Goal: Information Seeking & Learning: Learn about a topic

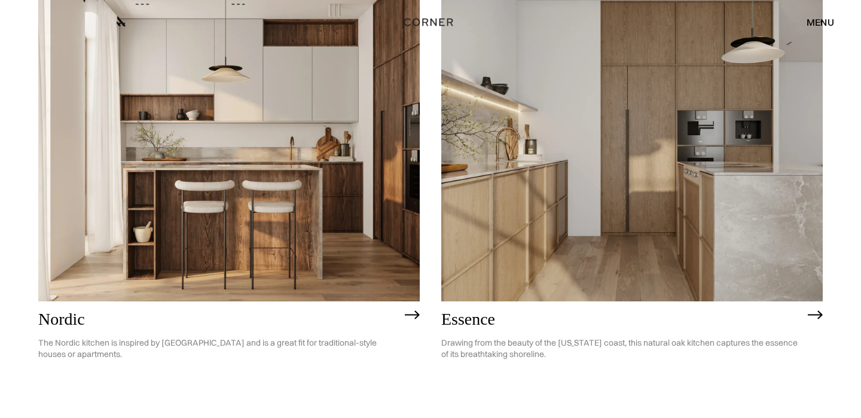
scroll to position [193, 0]
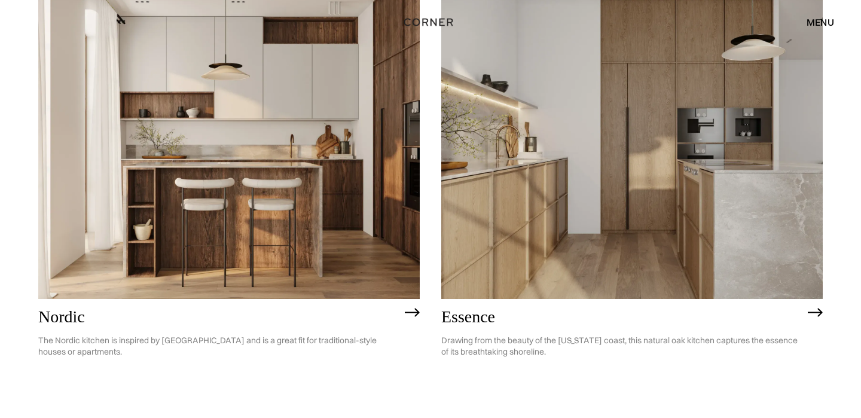
click at [410, 313] on img at bounding box center [412, 313] width 15 height 10
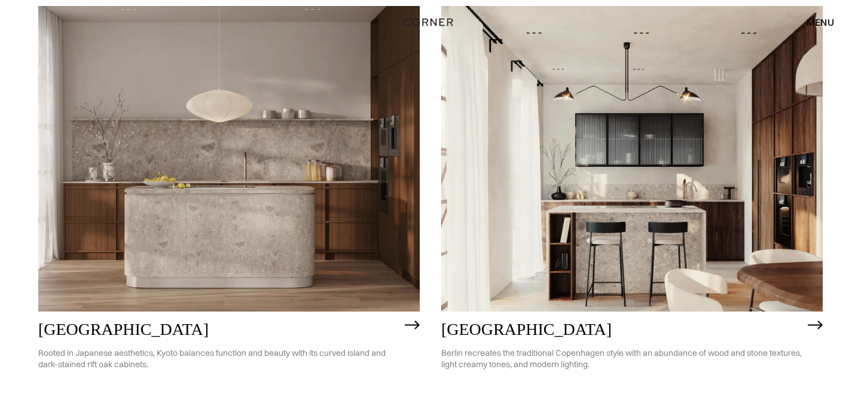
scroll to position [651, 0]
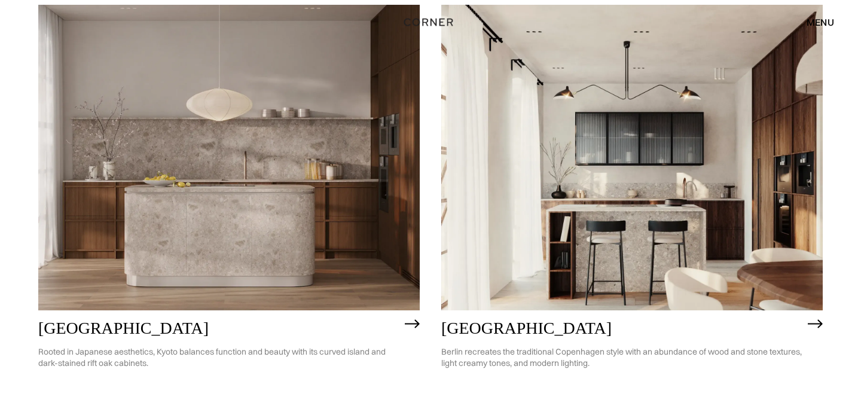
click at [812, 323] on img at bounding box center [815, 324] width 15 height 10
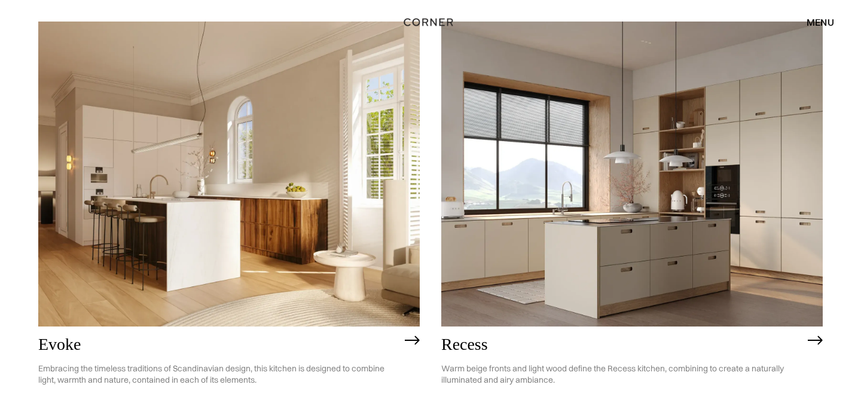
scroll to position [1586, 0]
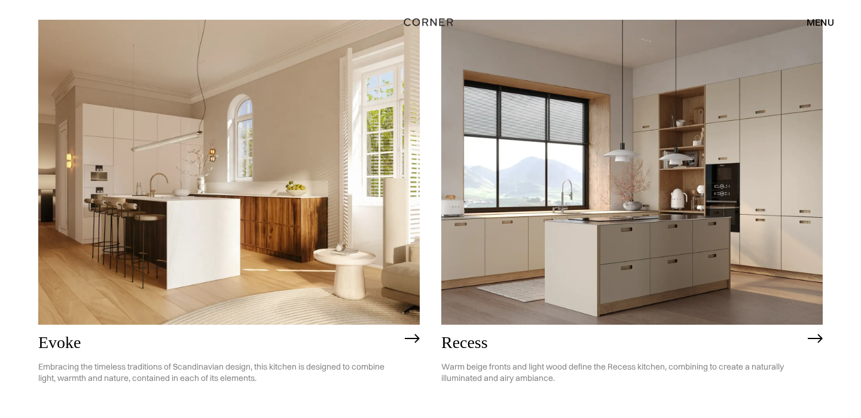
click at [323, 223] on img at bounding box center [228, 172] width 381 height 305
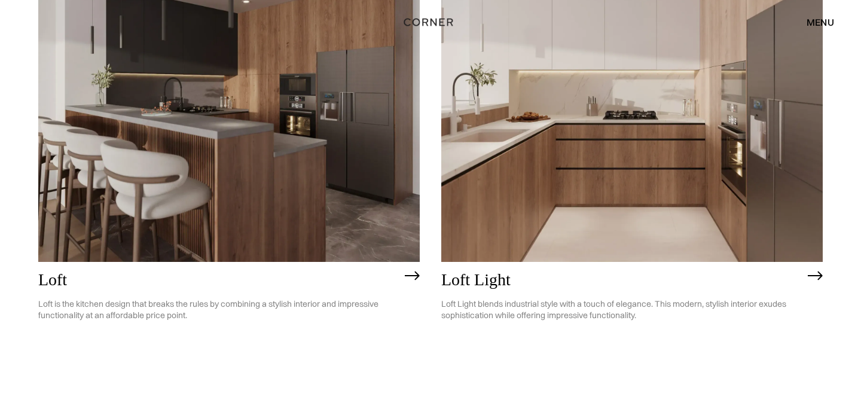
scroll to position [3058, 0]
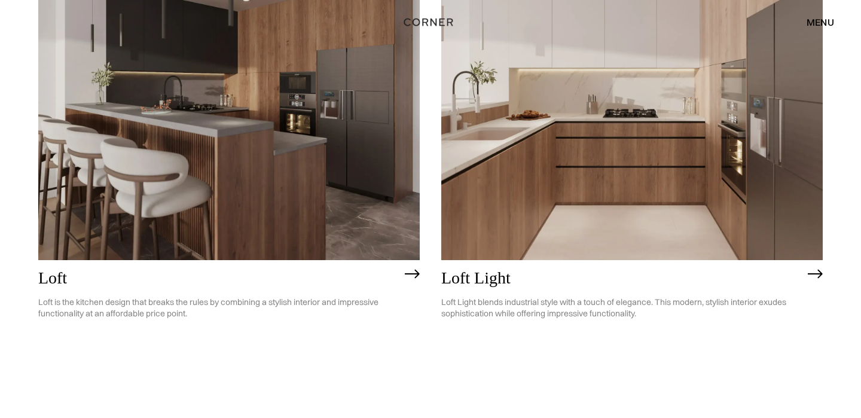
click at [343, 179] on img at bounding box center [228, 107] width 381 height 305
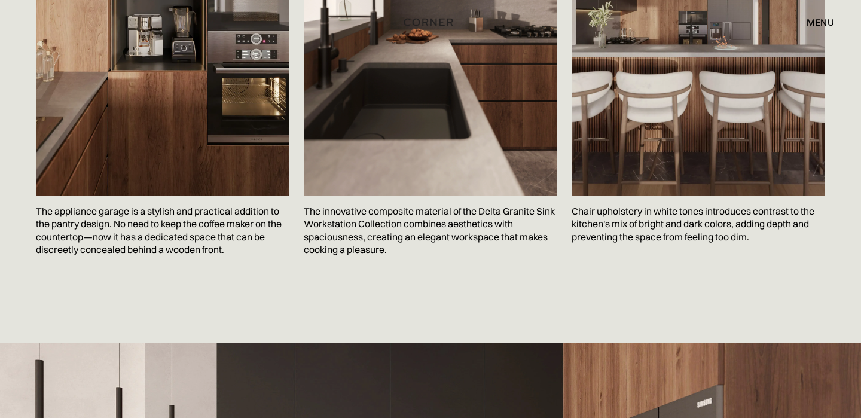
scroll to position [2465, 0]
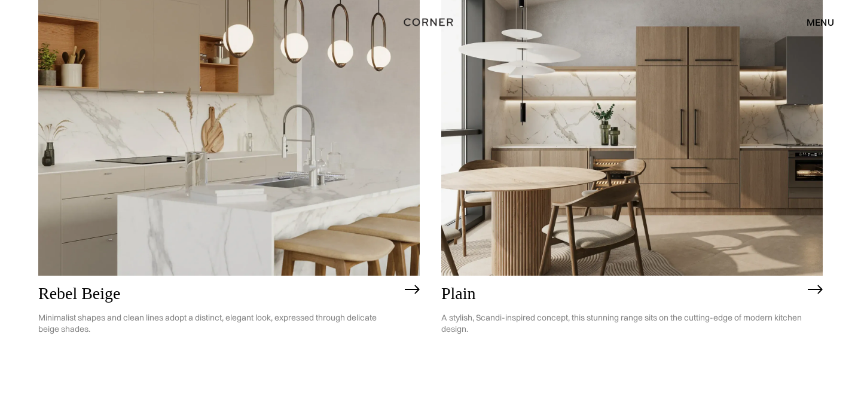
scroll to position [2571, 0]
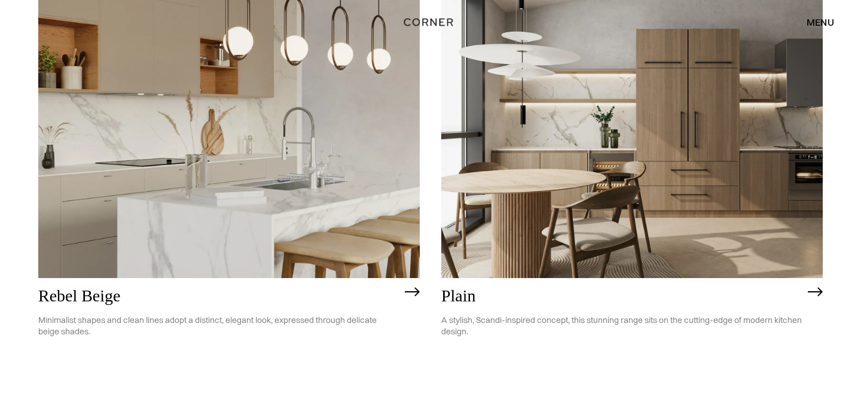
click at [651, 134] on img at bounding box center [631, 125] width 381 height 305
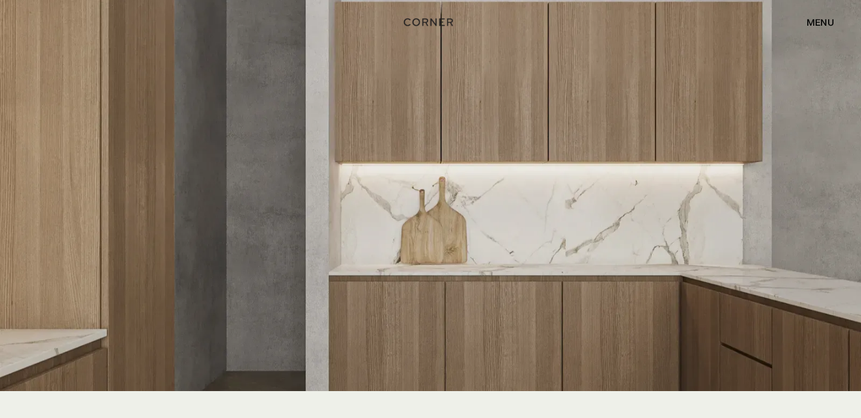
scroll to position [2484, 0]
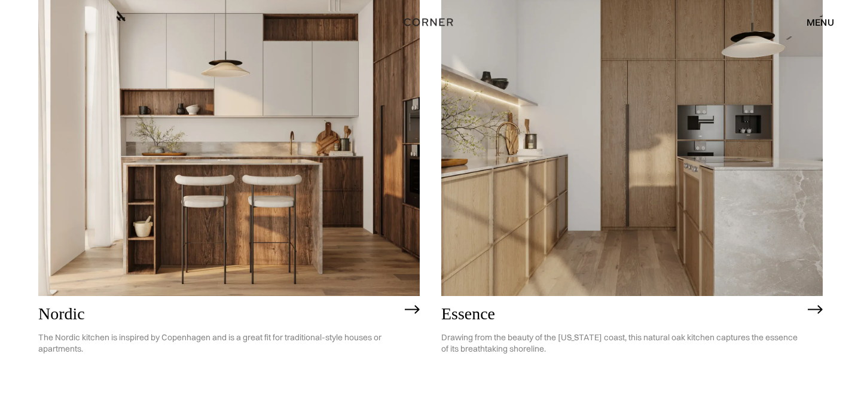
scroll to position [192, 0]
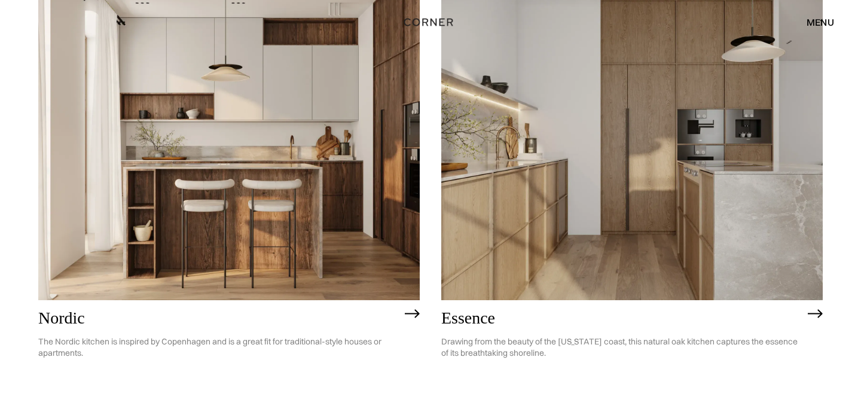
click at [552, 186] on img at bounding box center [631, 147] width 381 height 305
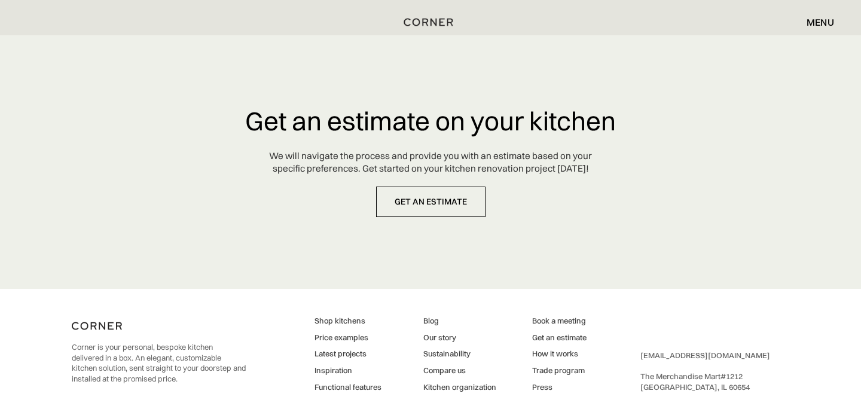
scroll to position [5653, 0]
click at [360, 338] on link "Price examples" at bounding box center [347, 338] width 67 height 11
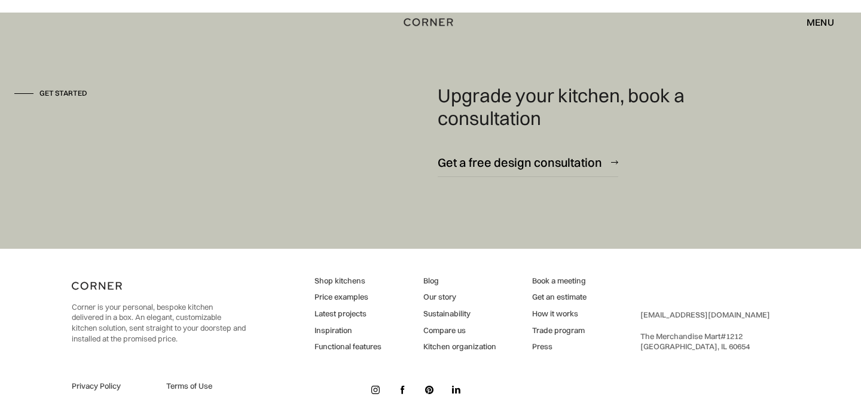
scroll to position [1656, 0]
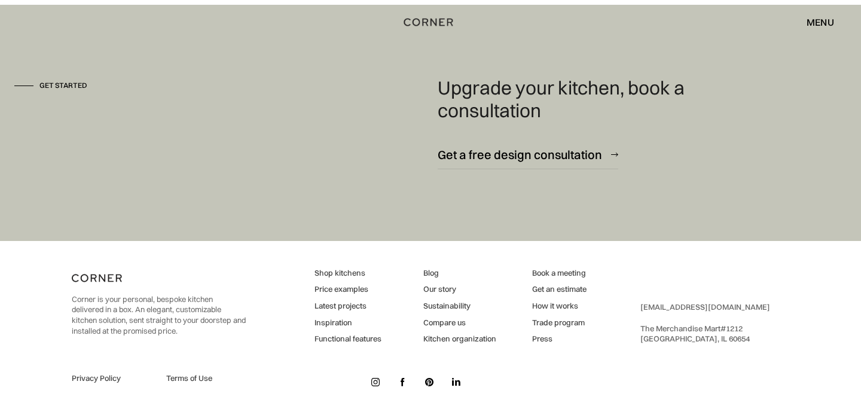
click at [559, 307] on link "How it works" at bounding box center [559, 306] width 54 height 11
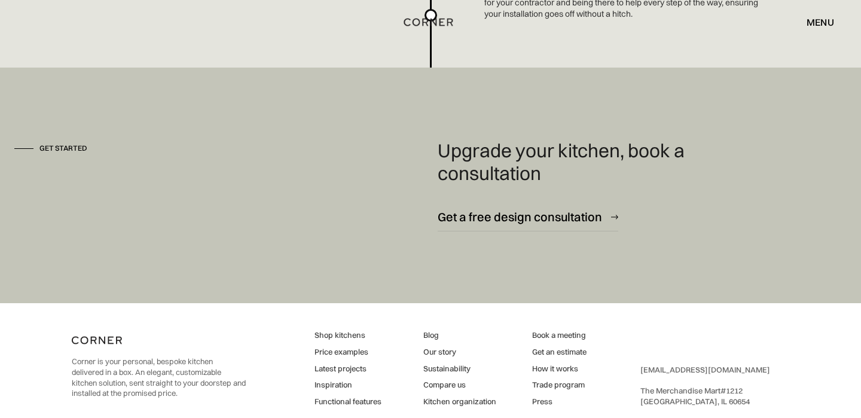
scroll to position [3225, 0]
